Goal: Browse casually

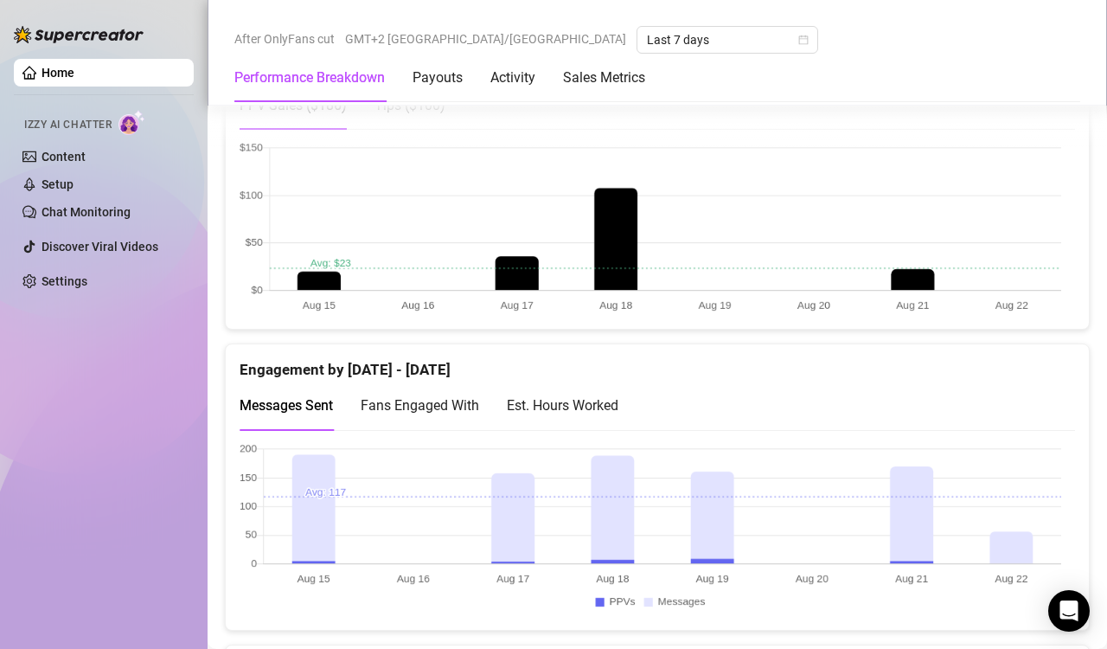
scroll to position [1298, 0]
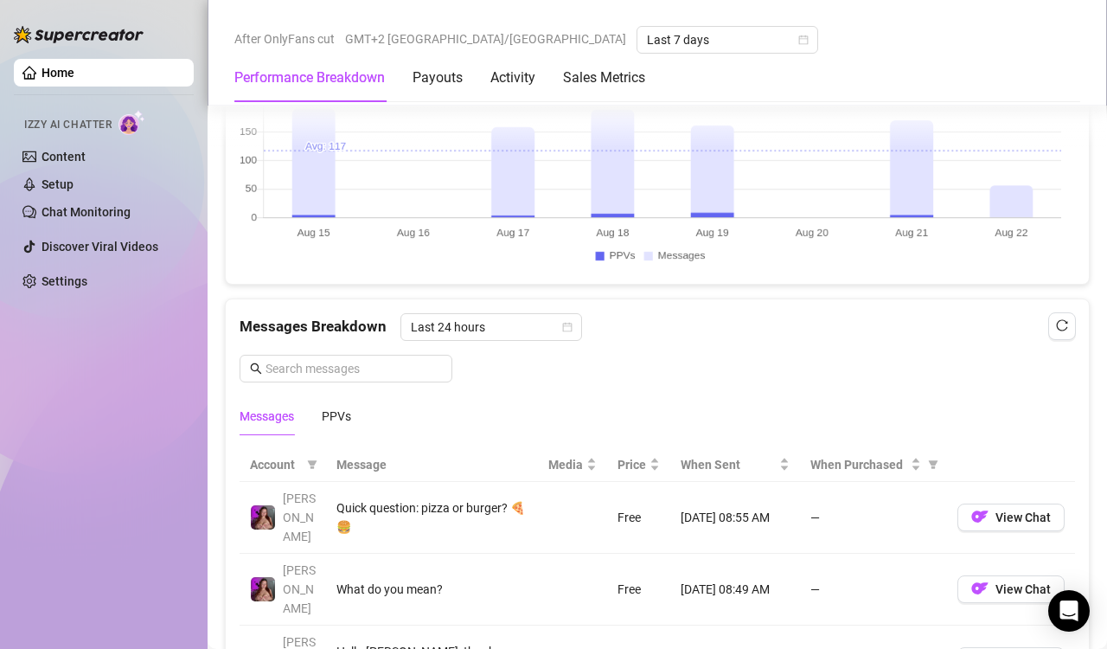
click at [1011, 193] on canvas at bounding box center [651, 183] width 822 height 173
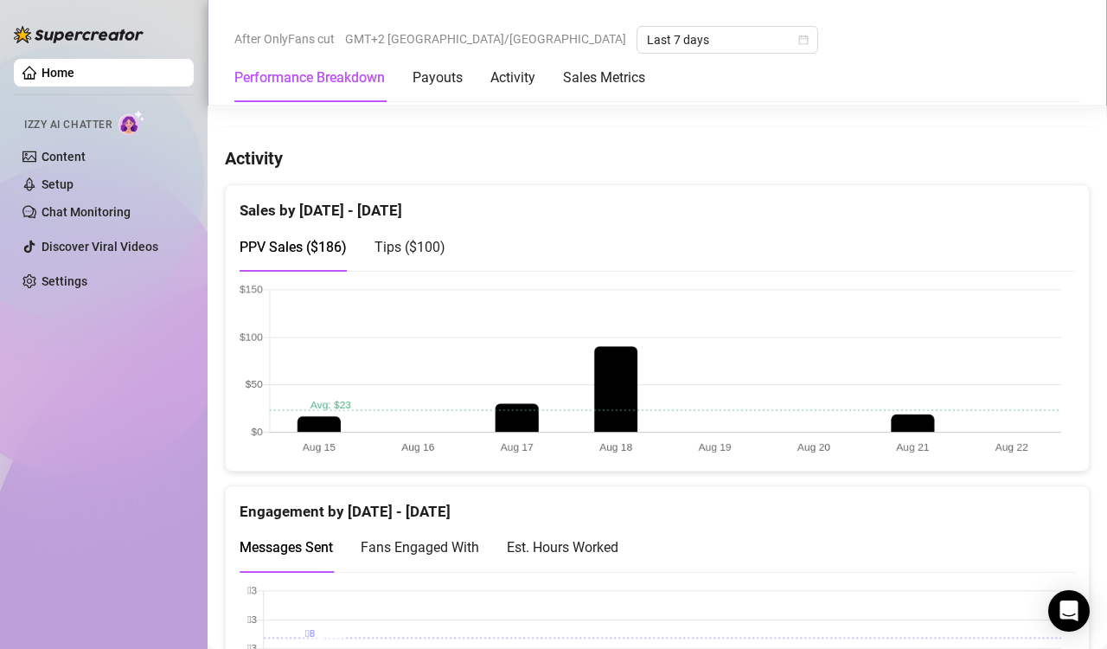
scroll to position [1229, 0]
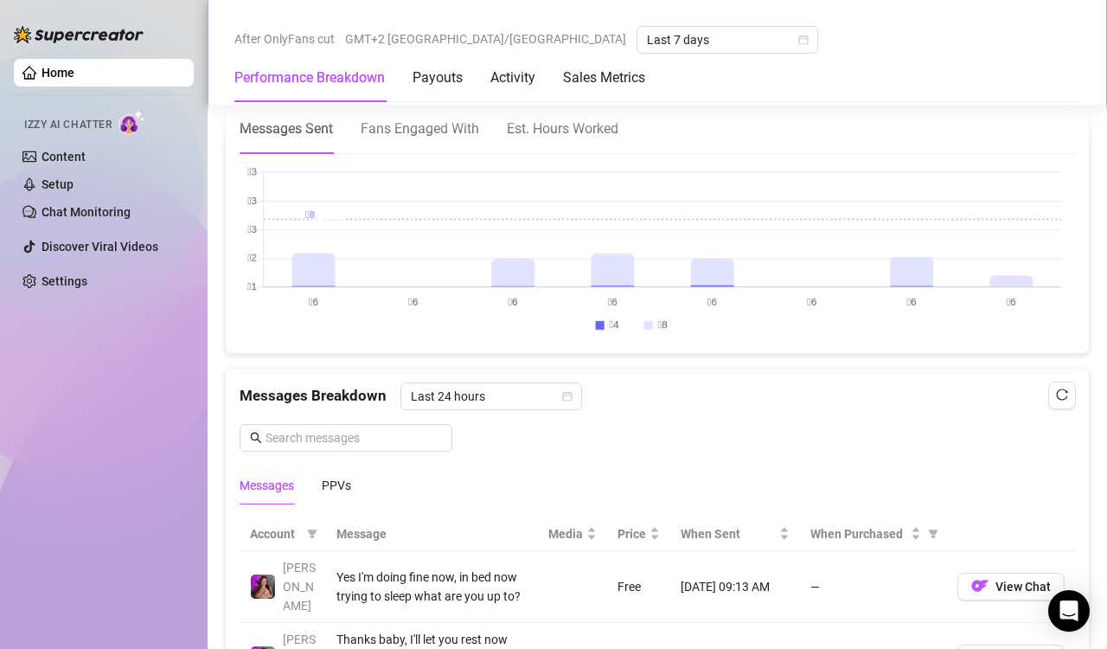
click at [1028, 277] on canvas at bounding box center [651, 252] width 822 height 173
